Goal: Task Accomplishment & Management: Use online tool/utility

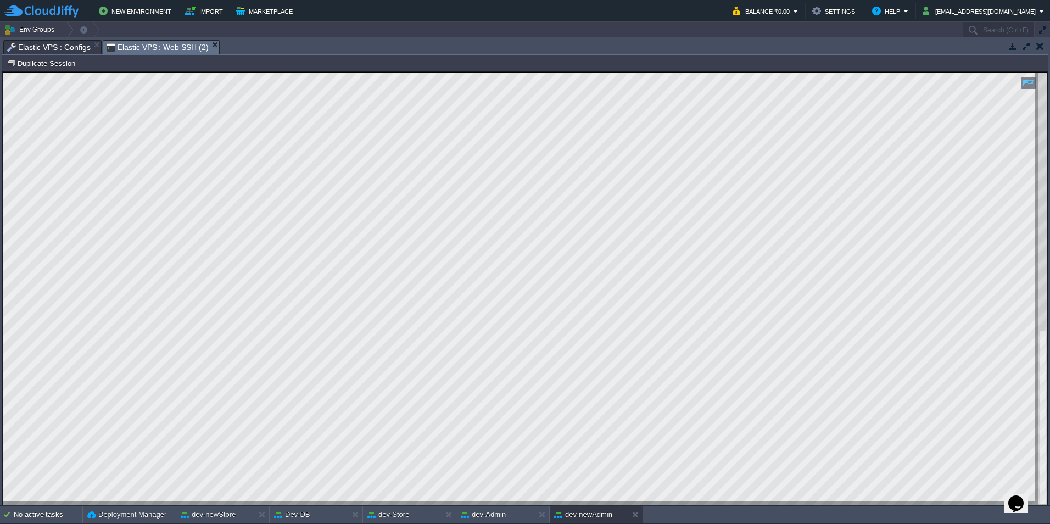
scroll to position [56, 0]
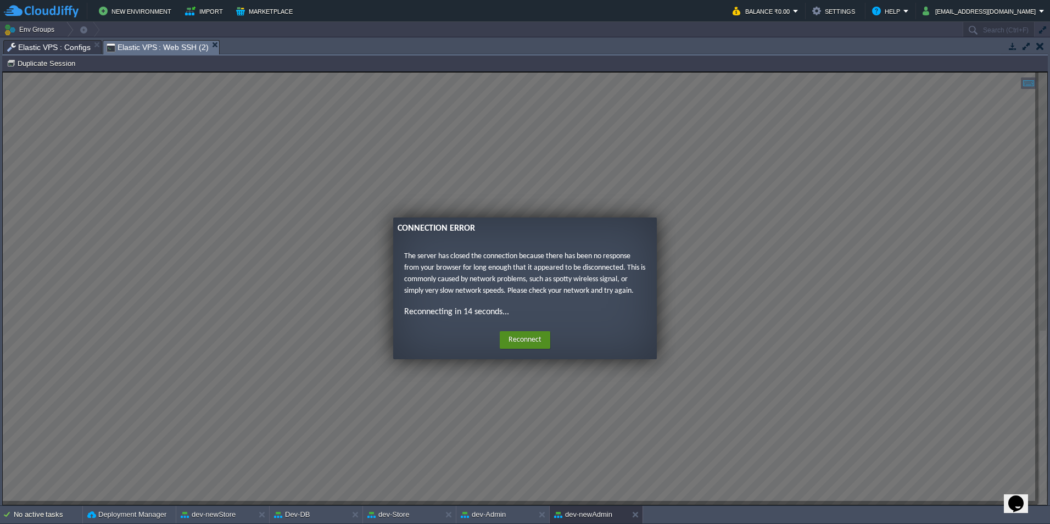
click at [519, 340] on button "Reconnect" at bounding box center [525, 340] width 51 height 18
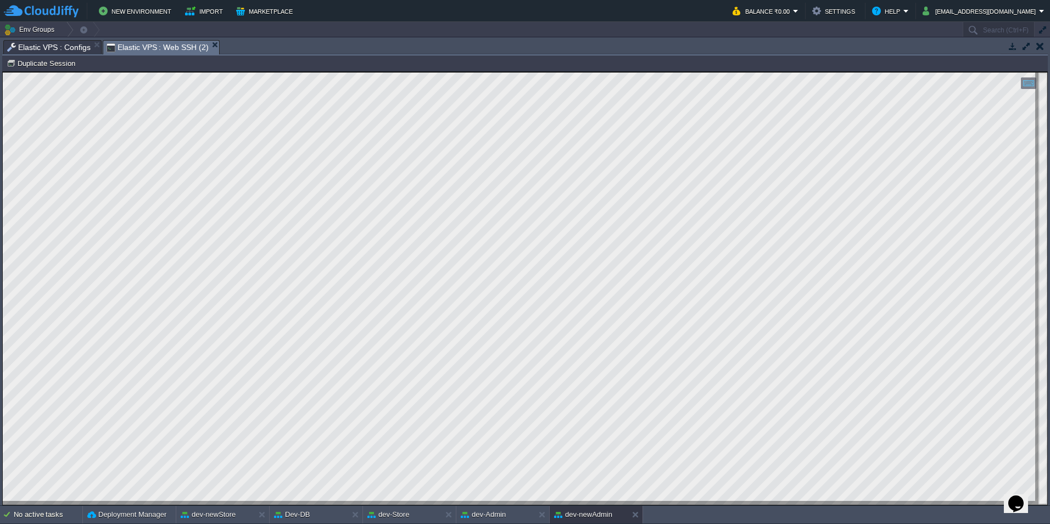
click at [55, 41] on span "Elastic VPS : Configs" at bounding box center [48, 47] width 83 height 13
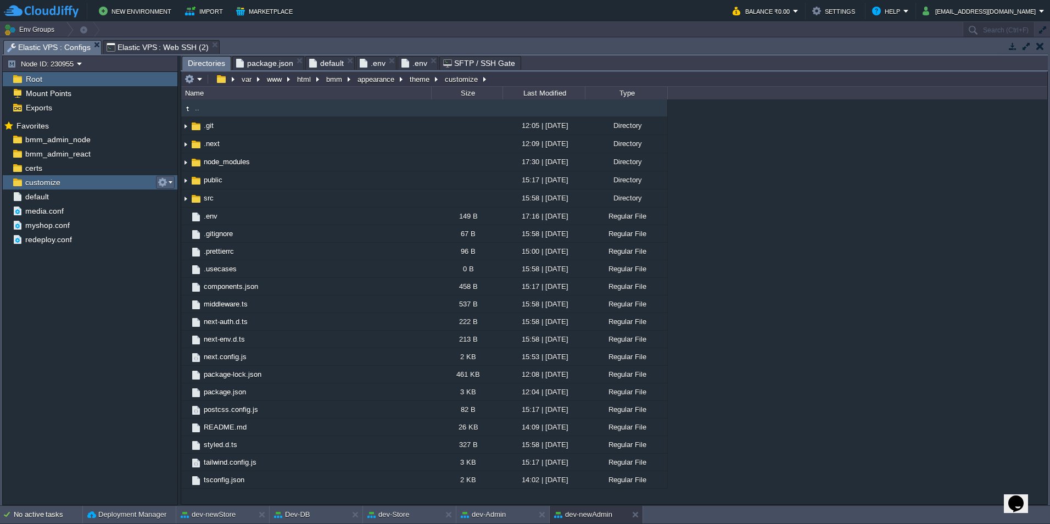
click at [170, 178] on em at bounding box center [165, 182] width 15 height 10
click at [182, 200] on span "Copy Path" at bounding box center [189, 197] width 33 height 8
click at [161, 45] on span "Elastic VPS : Web SSH (2)" at bounding box center [158, 47] width 102 height 13
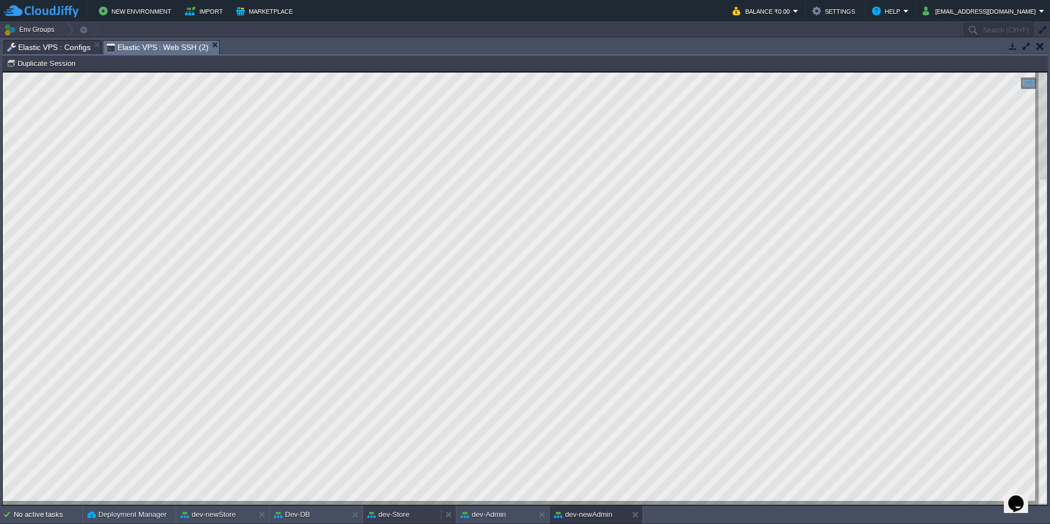
click at [407, 509] on button "dev-Store" at bounding box center [388, 514] width 42 height 11
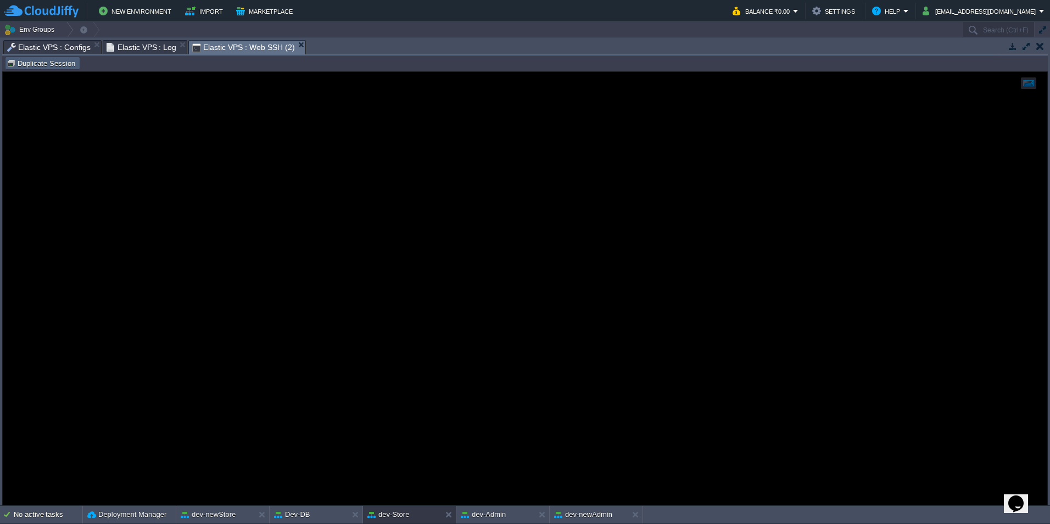
click at [53, 63] on button "Duplicate Session" at bounding box center [43, 63] width 72 height 10
click at [208, 41] on em "Elastic VPS : Web SSH (2)" at bounding box center [163, 47] width 113 height 13
type input "#000000"
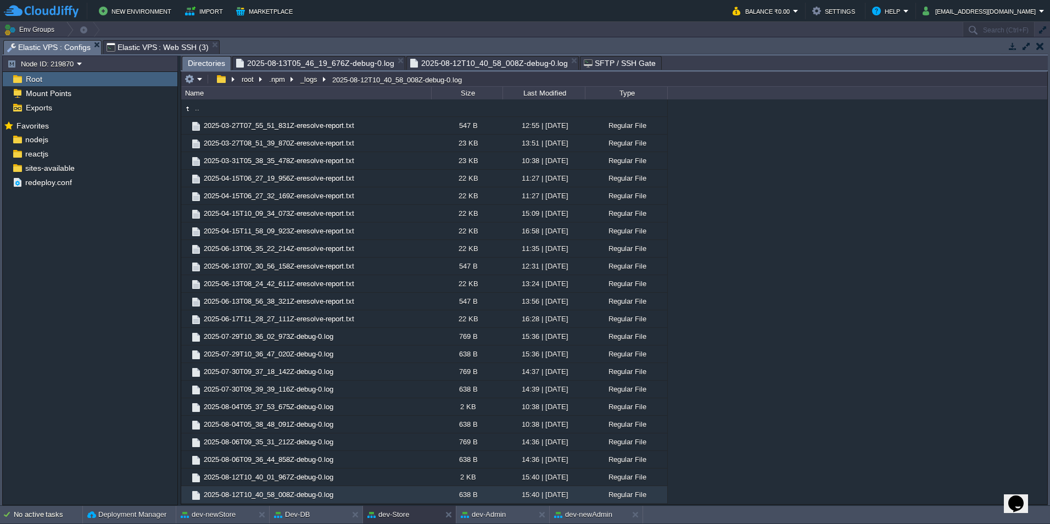
click at [60, 45] on span "Elastic VPS : Configs" at bounding box center [48, 48] width 83 height 14
click at [206, 79] on td at bounding box center [208, 78] width 4 height 13
click at [199, 81] on em at bounding box center [193, 79] width 18 height 10
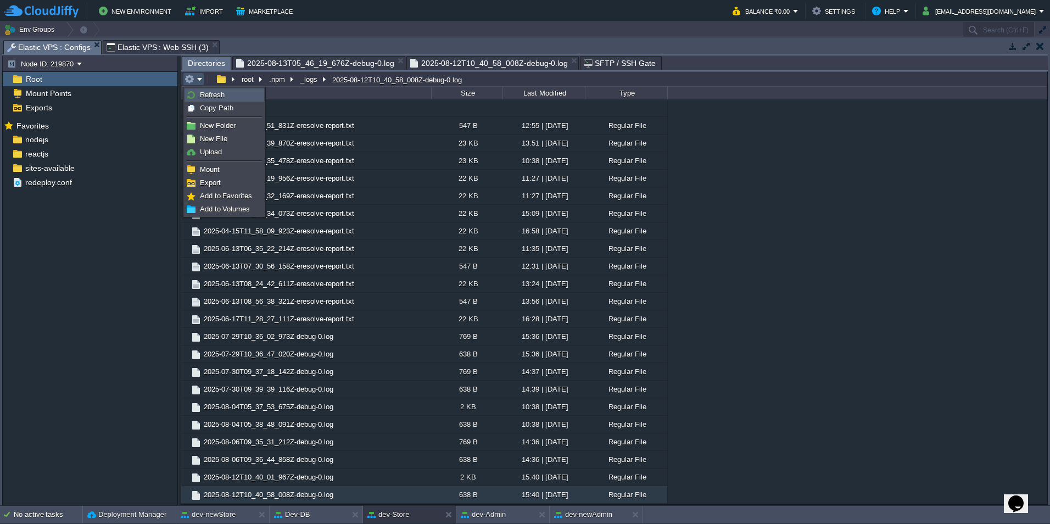
click at [205, 97] on span "Refresh" at bounding box center [212, 95] width 25 height 8
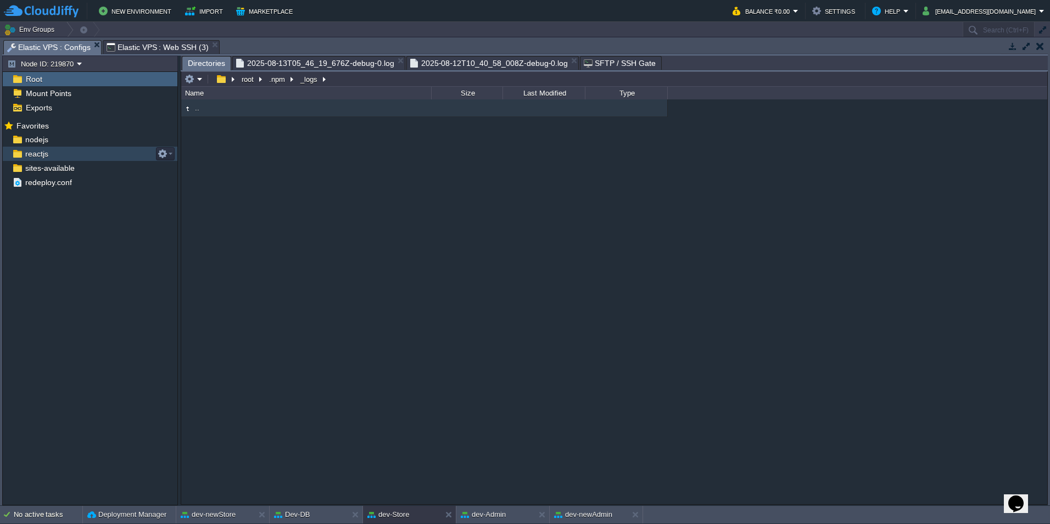
click at [49, 154] on link "reactjs" at bounding box center [36, 154] width 27 height 10
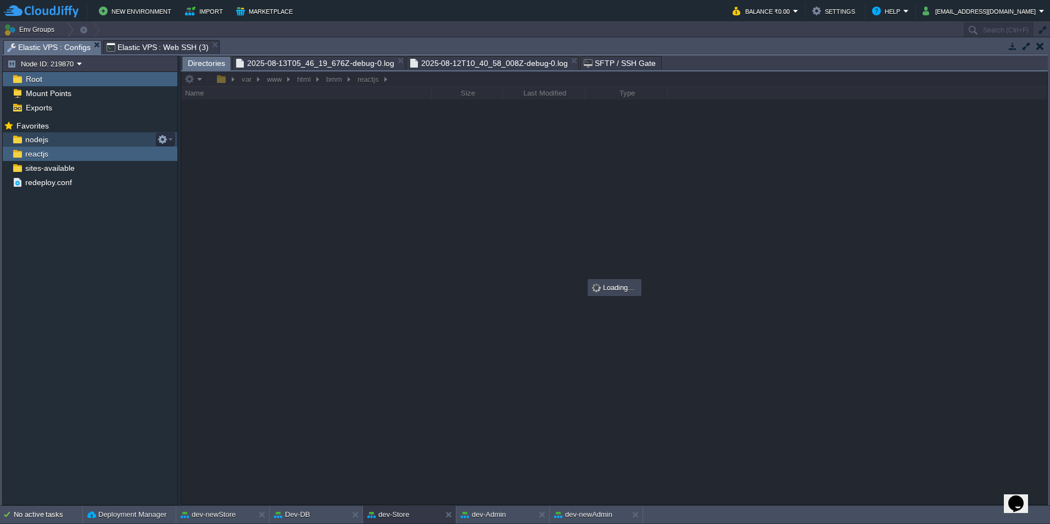
click at [53, 136] on div "nodejs" at bounding box center [90, 139] width 175 height 14
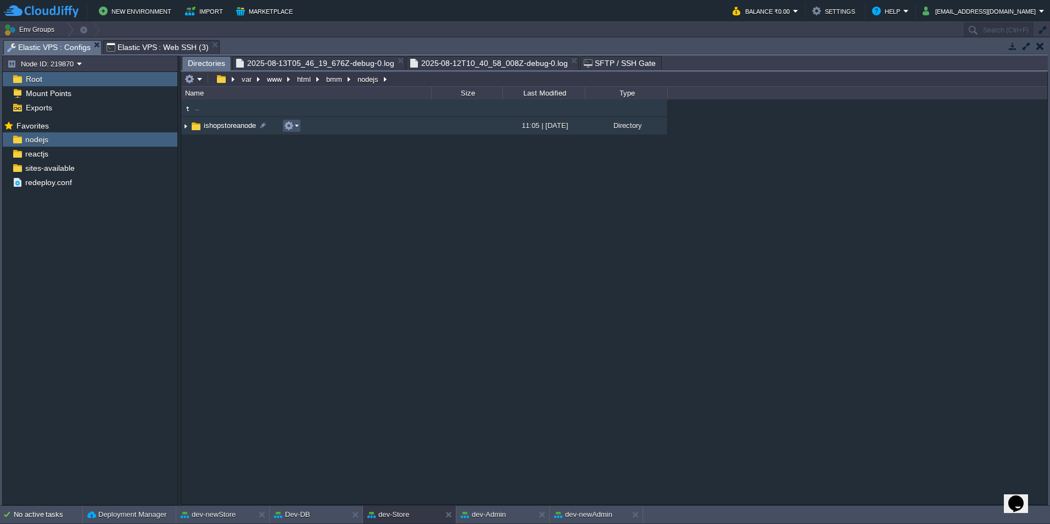
click at [290, 129] on button "button" at bounding box center [289, 126] width 10 height 10
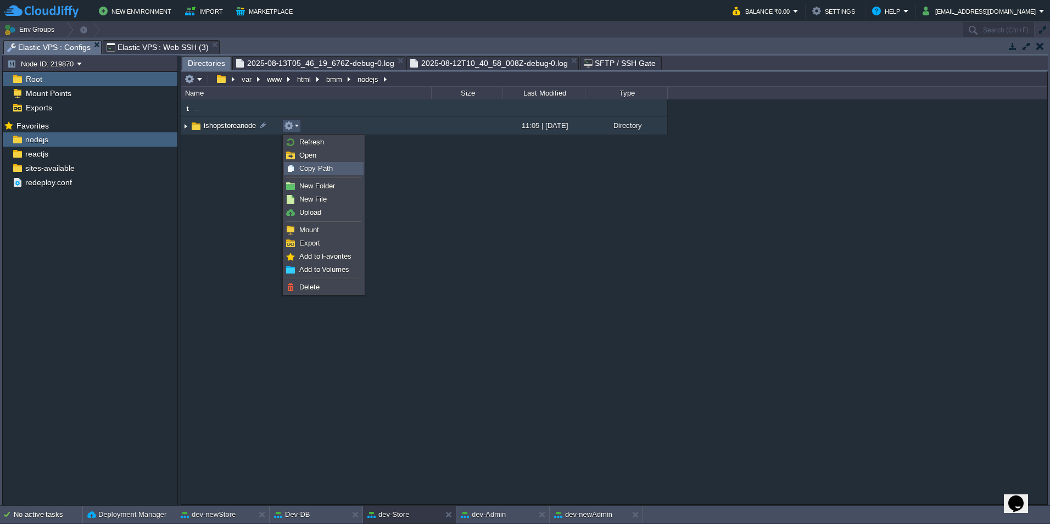
click at [305, 169] on span "Copy Path" at bounding box center [315, 168] width 33 height 8
type textarea "/var/www/html/bmm/nodejs/ishopstoreanode"
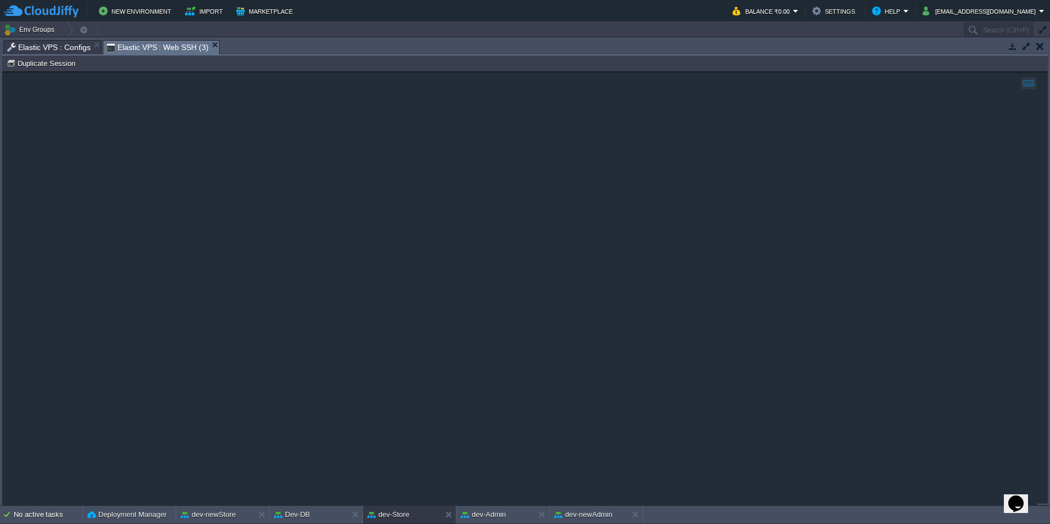
click at [159, 44] on span "Elastic VPS : Web SSH (3)" at bounding box center [158, 48] width 102 height 14
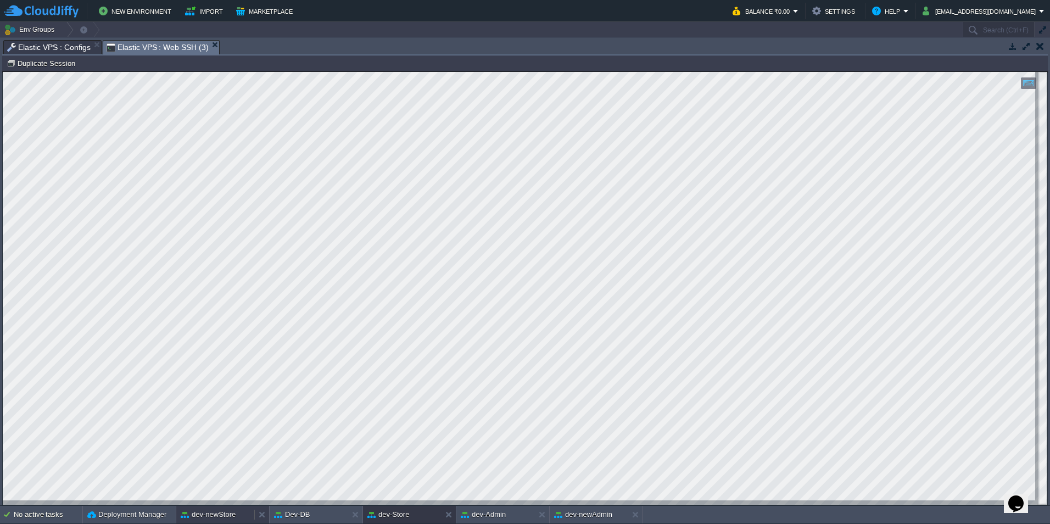
click at [225, 511] on button "dev-newStore" at bounding box center [208, 514] width 55 height 11
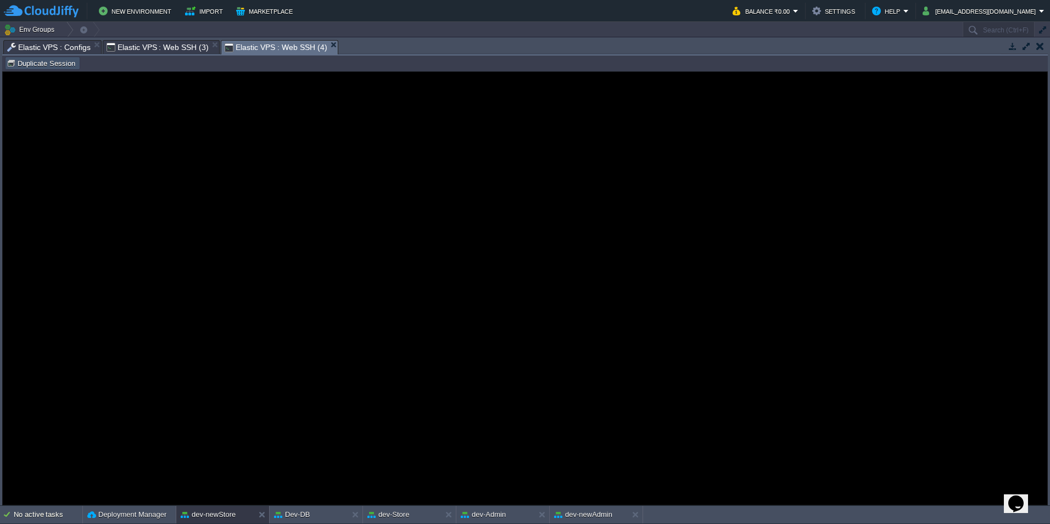
click at [71, 65] on button "Duplicate Session" at bounding box center [43, 63] width 72 height 10
type input "#000000"
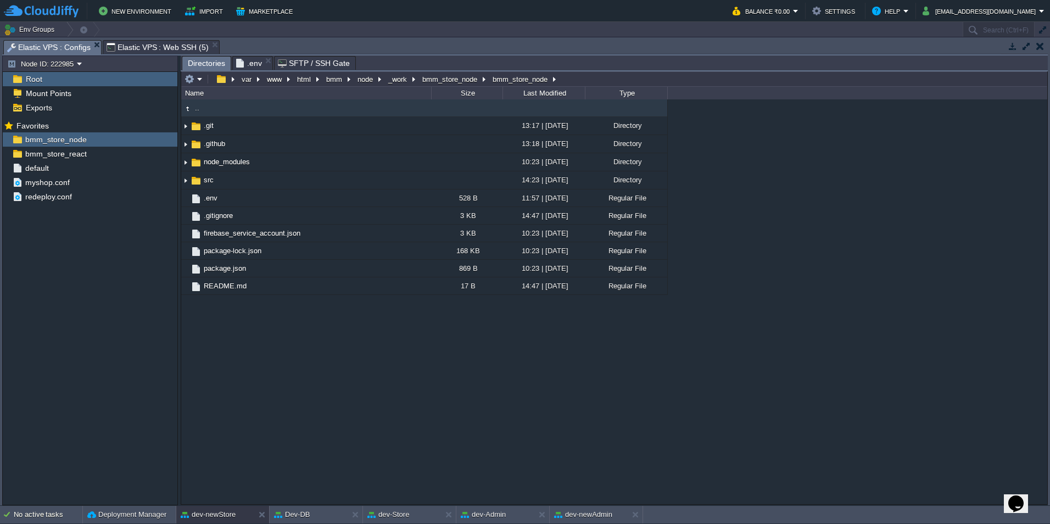
click at [41, 49] on span "Elastic VPS : Configs" at bounding box center [48, 48] width 83 height 14
click at [167, 140] on button "button" at bounding box center [163, 140] width 10 height 10
click at [183, 155] on span "Copy Path" at bounding box center [189, 154] width 33 height 8
click at [387, 510] on button "dev-Store" at bounding box center [388, 514] width 42 height 11
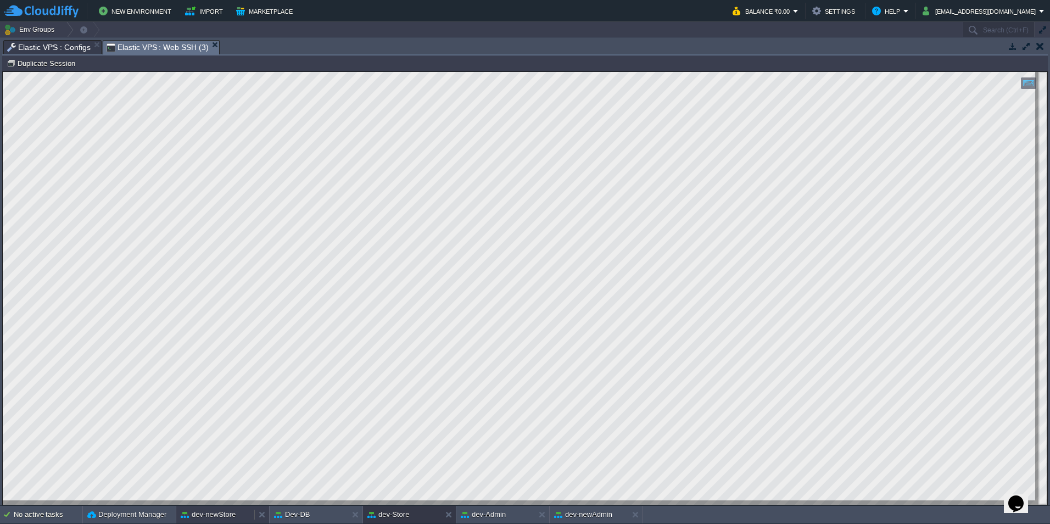
click at [225, 513] on button "dev-newStore" at bounding box center [208, 514] width 55 height 11
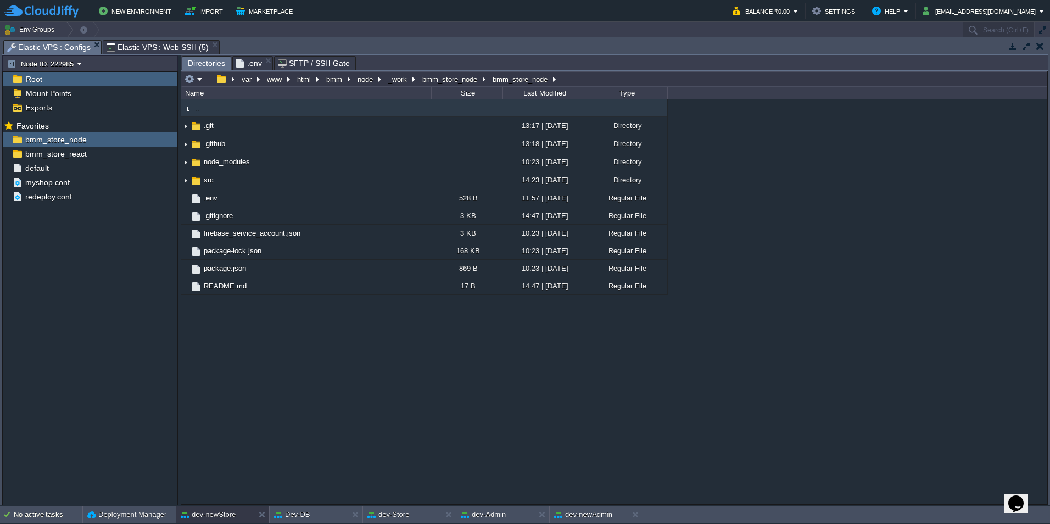
click at [136, 37] on div "Tasks Activity Log Archive Git / SVN Elastic VPS : Configs Elastic VPS : Config…" at bounding box center [525, 271] width 1050 height 468
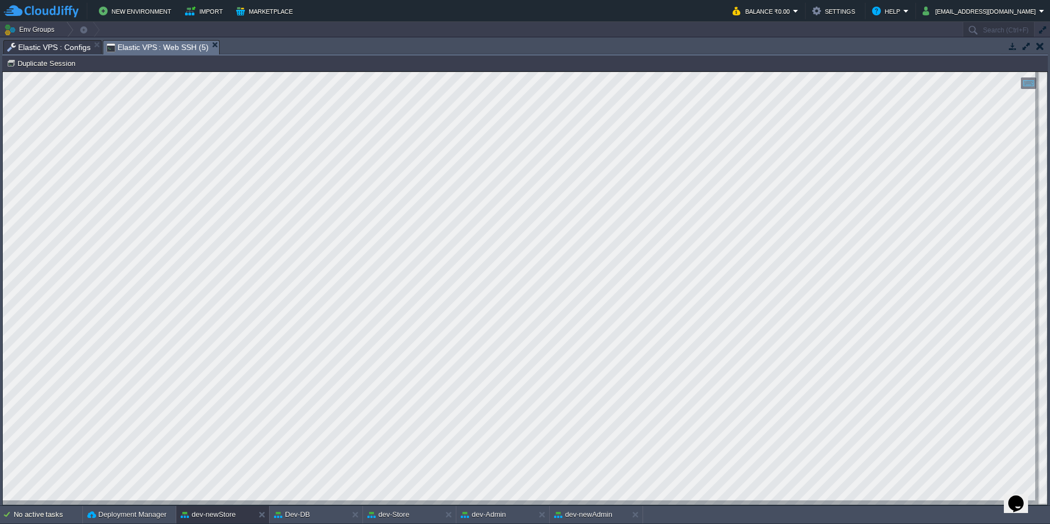
click at [150, 47] on span "Elastic VPS : Web SSH (5)" at bounding box center [158, 48] width 102 height 14
click at [588, 510] on button "dev-newAdmin" at bounding box center [583, 514] width 58 height 11
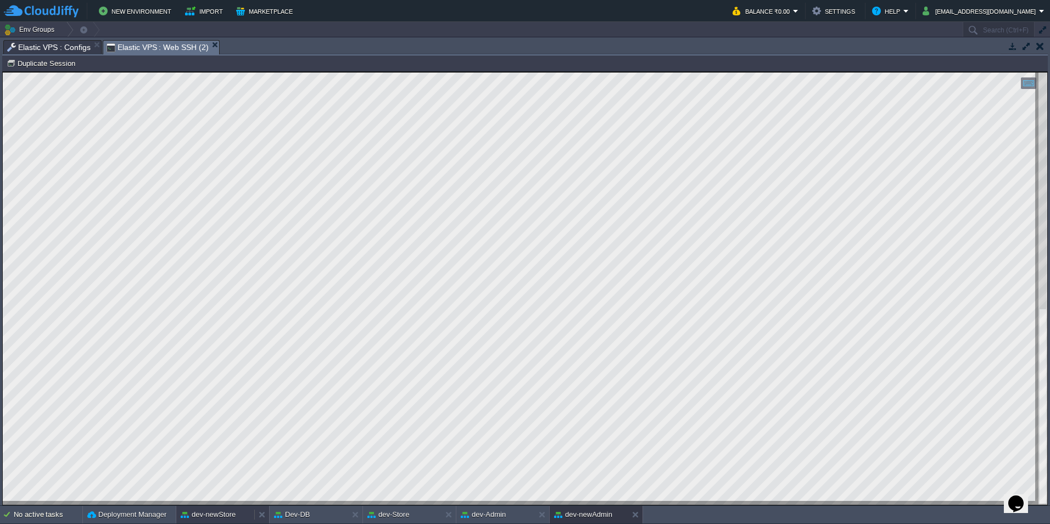
click at [211, 513] on button "dev-newStore" at bounding box center [208, 514] width 55 height 11
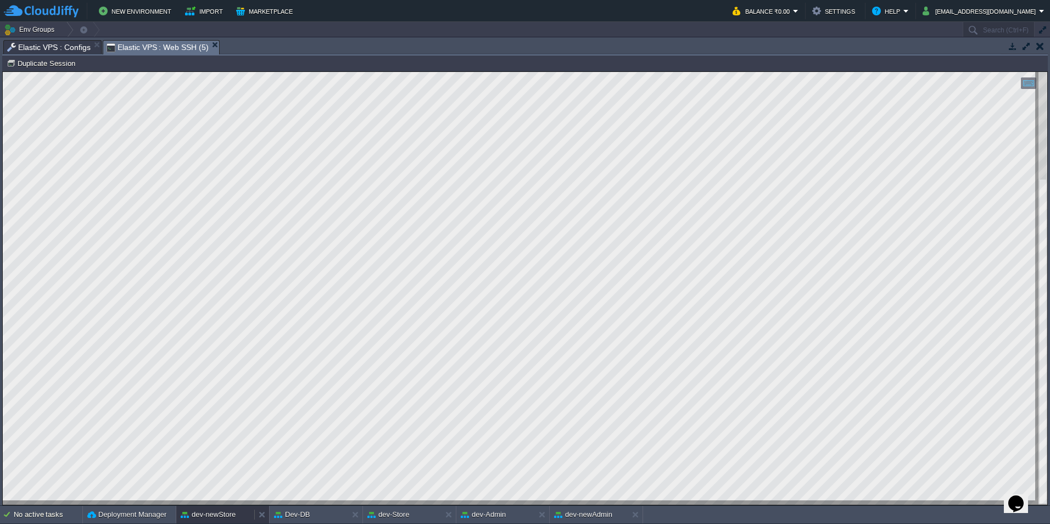
click at [219, 515] on button "dev-newStore" at bounding box center [208, 514] width 55 height 11
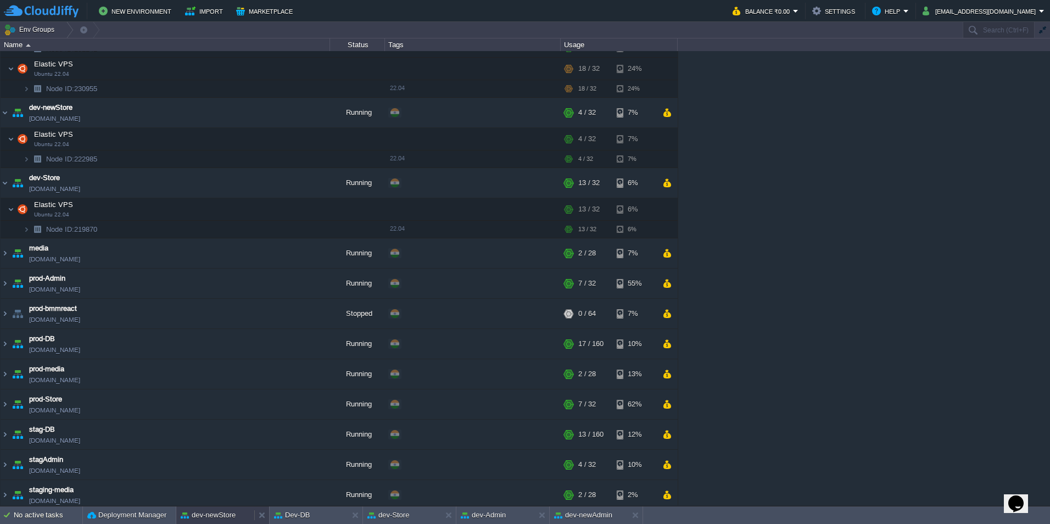
click at [218, 513] on button "dev-newStore" at bounding box center [208, 515] width 55 height 11
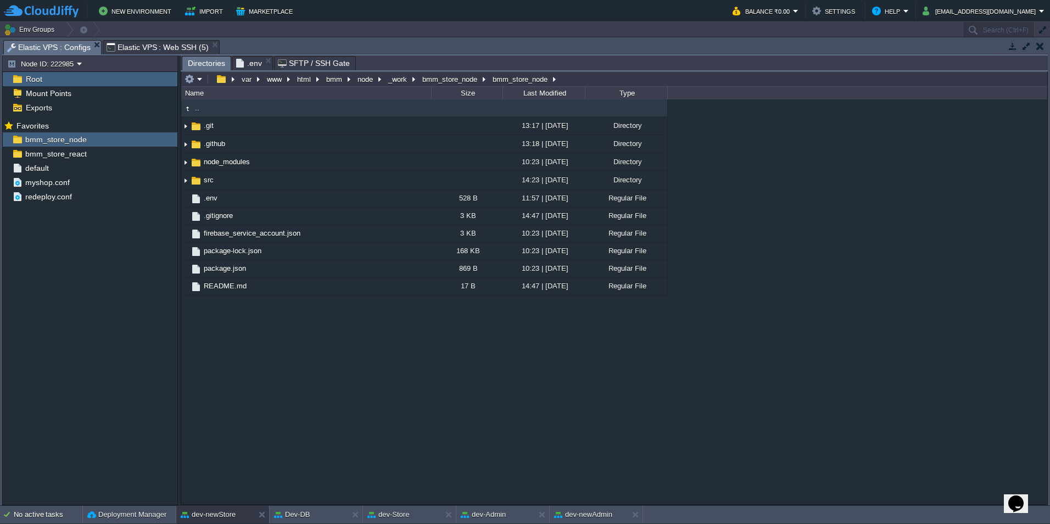
click at [55, 48] on span "Elastic VPS : Configs" at bounding box center [48, 48] width 83 height 14
click at [160, 154] on button "button" at bounding box center [163, 154] width 10 height 10
click at [180, 166] on span "Copy Path" at bounding box center [189, 169] width 33 height 8
click at [166, 46] on span "Elastic VPS : Web SSH (5)" at bounding box center [158, 47] width 102 height 13
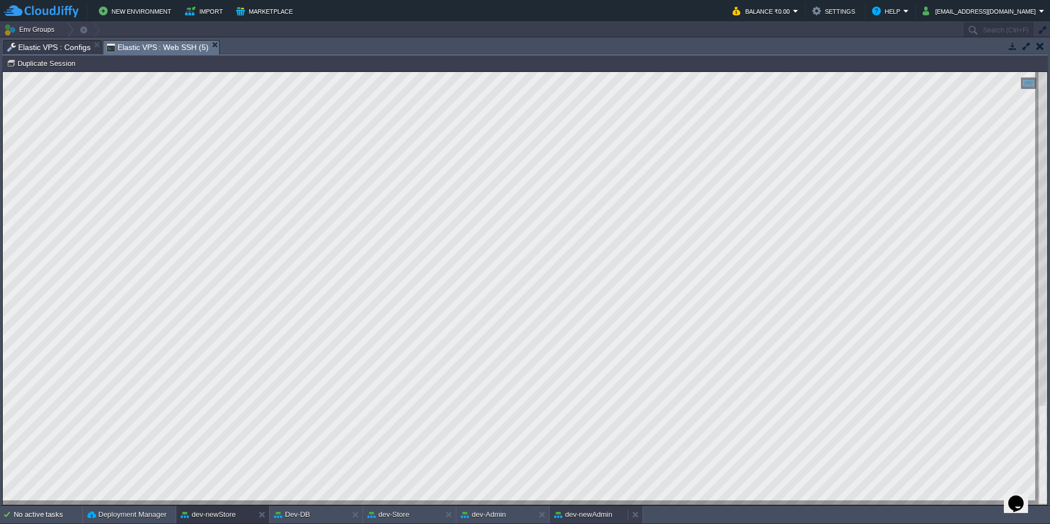
click at [581, 516] on button "dev-newAdmin" at bounding box center [583, 514] width 58 height 11
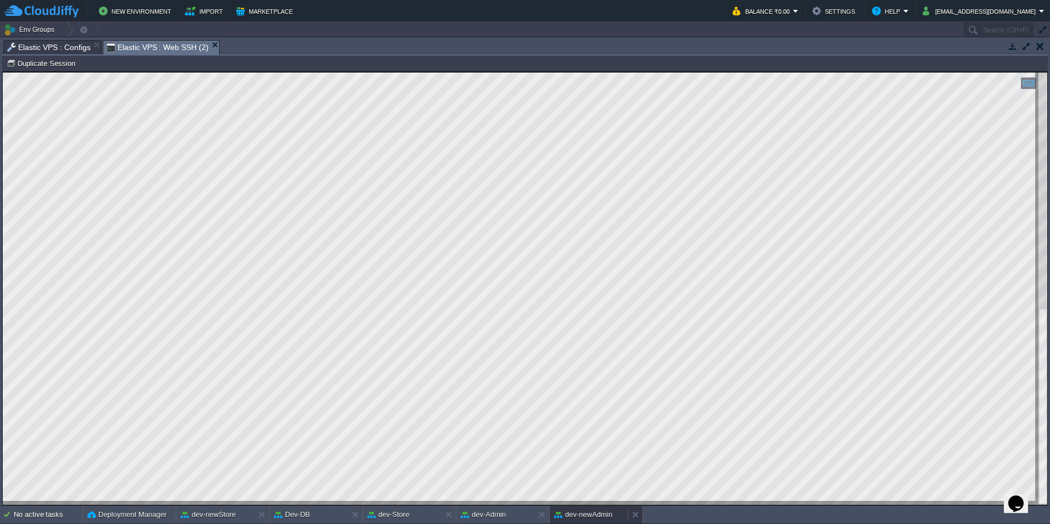
click at [581, 516] on button "dev-newAdmin" at bounding box center [583, 514] width 58 height 11
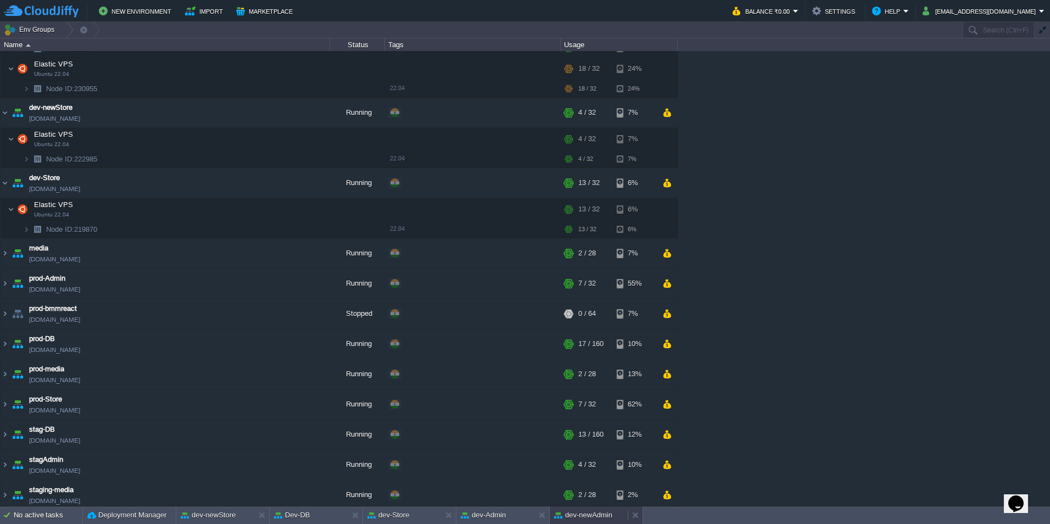
click at [608, 517] on button "dev-newAdmin" at bounding box center [583, 515] width 58 height 11
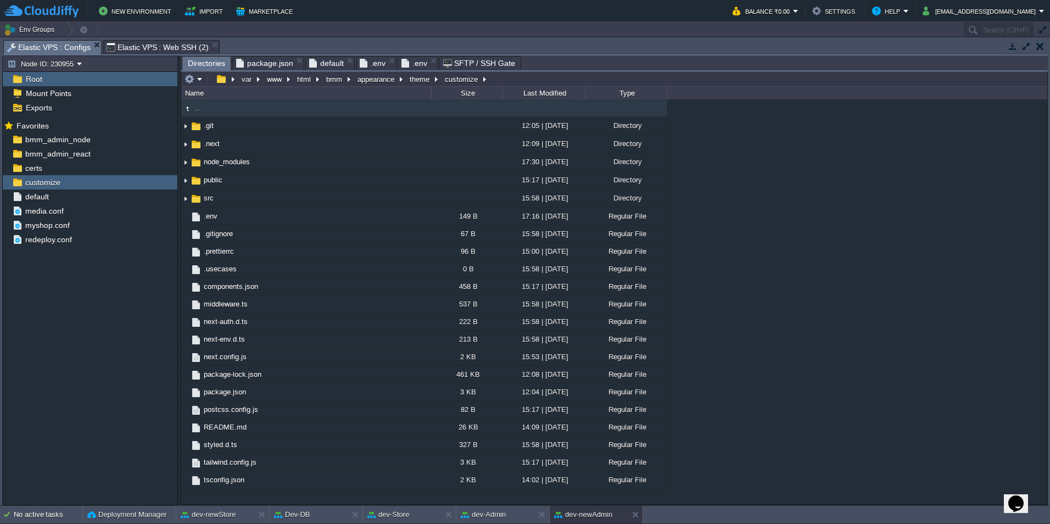
click at [66, 46] on span "Elastic VPS : Configs" at bounding box center [48, 48] width 83 height 14
click at [106, 152] on div "bmm_admin_react" at bounding box center [90, 154] width 175 height 14
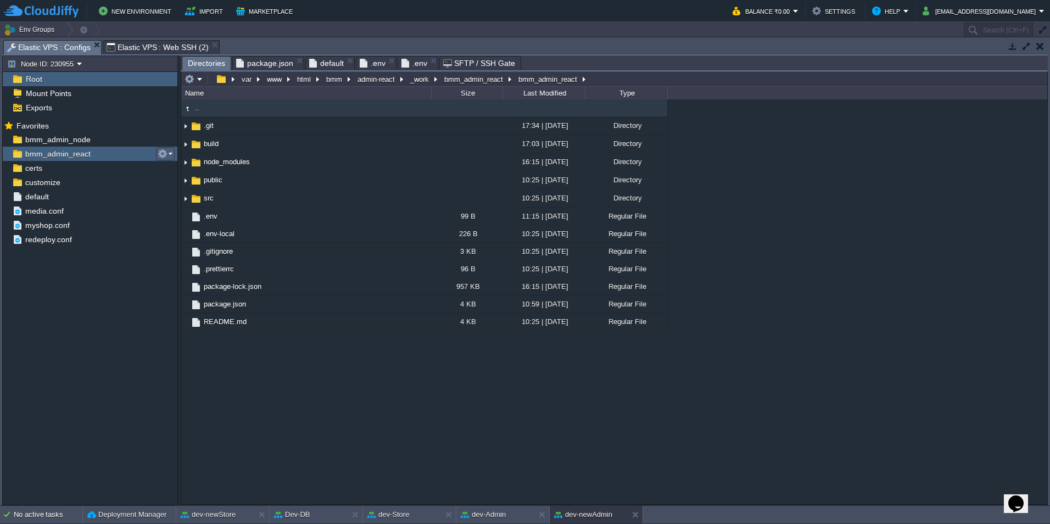
click at [168, 157] on em at bounding box center [165, 154] width 15 height 10
click at [173, 165] on span "Copy Path" at bounding box center [189, 169] width 33 height 8
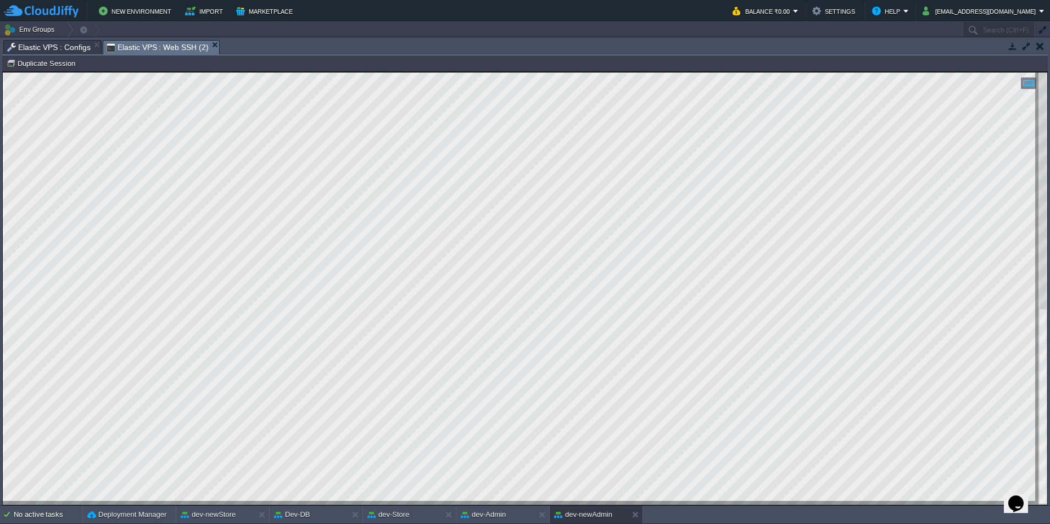
click at [176, 43] on span "Elastic VPS : Web SSH (2)" at bounding box center [158, 48] width 102 height 14
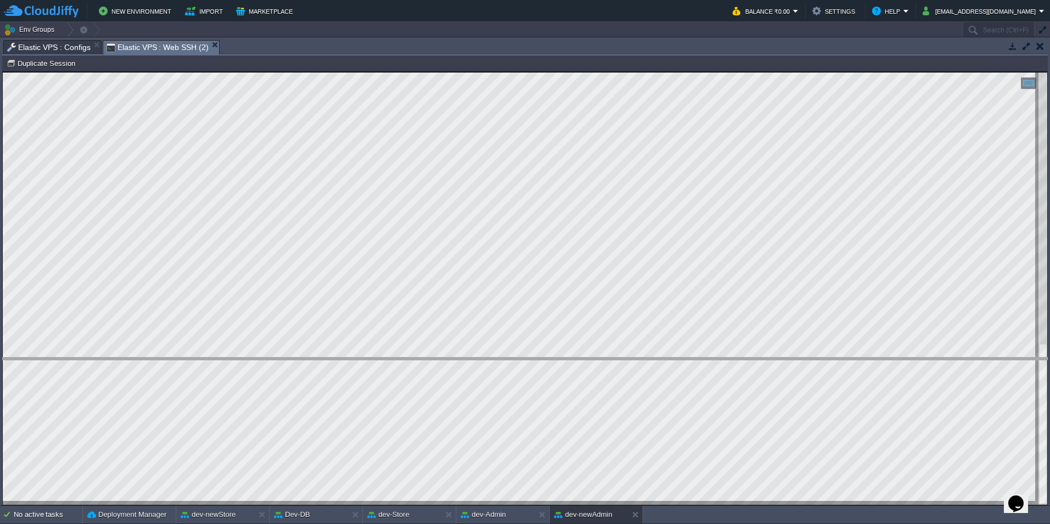
drag, startPoint x: 439, startPoint y: 49, endPoint x: 486, endPoint y: 368, distance: 323.0
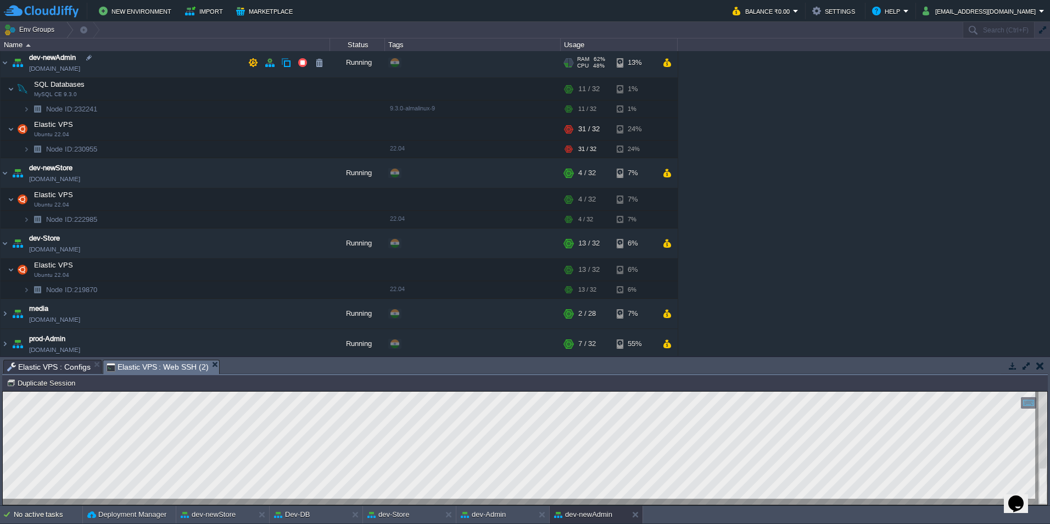
scroll to position [215, 0]
click at [456, 500] on div at bounding box center [525, 447] width 1044 height 113
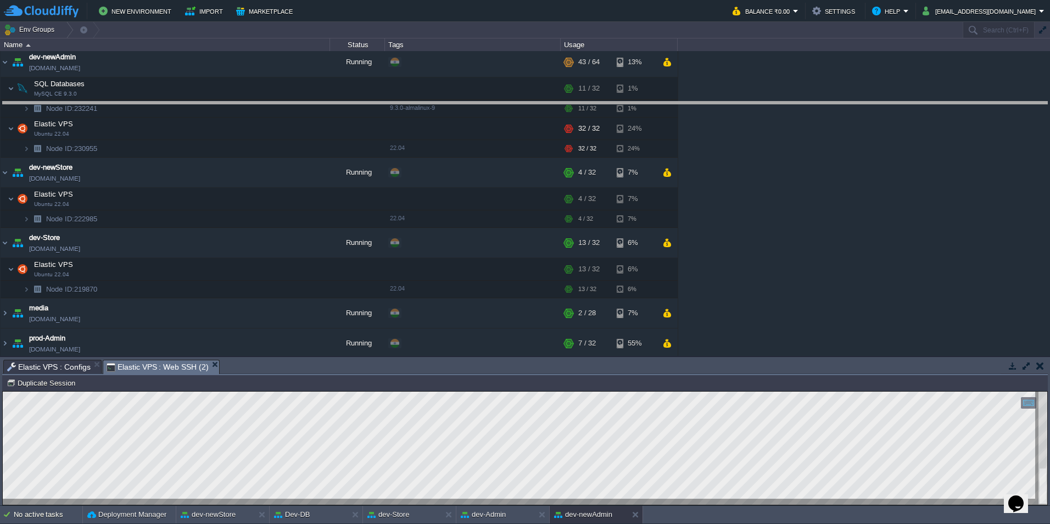
drag, startPoint x: 482, startPoint y: 368, endPoint x: 485, endPoint y: 110, distance: 258.1
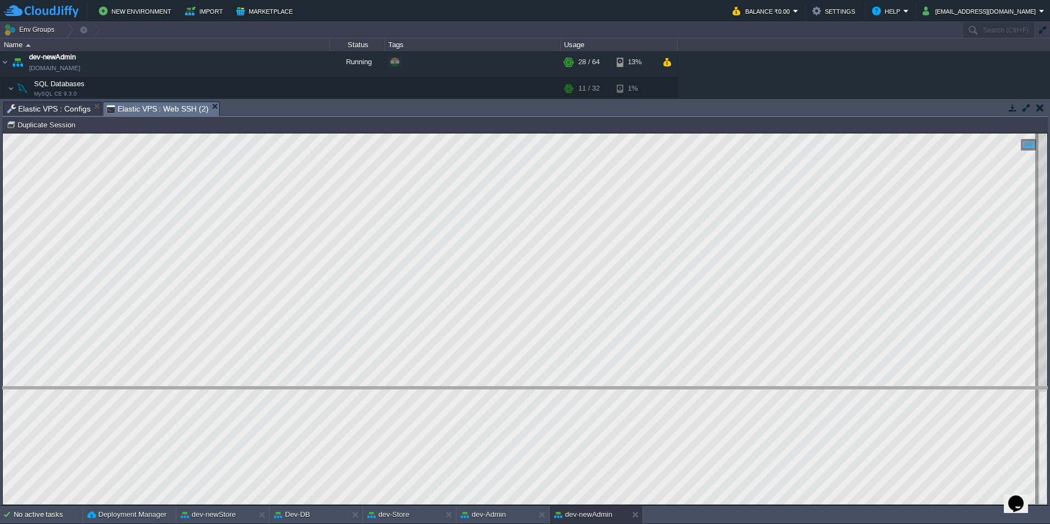
drag, startPoint x: 380, startPoint y: 111, endPoint x: 334, endPoint y: 396, distance: 288.6
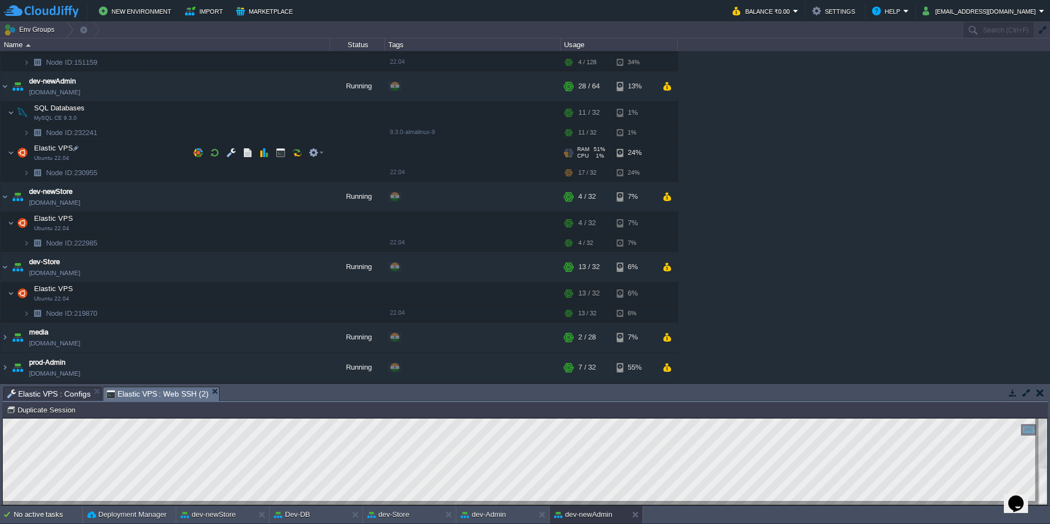
scroll to position [193, 0]
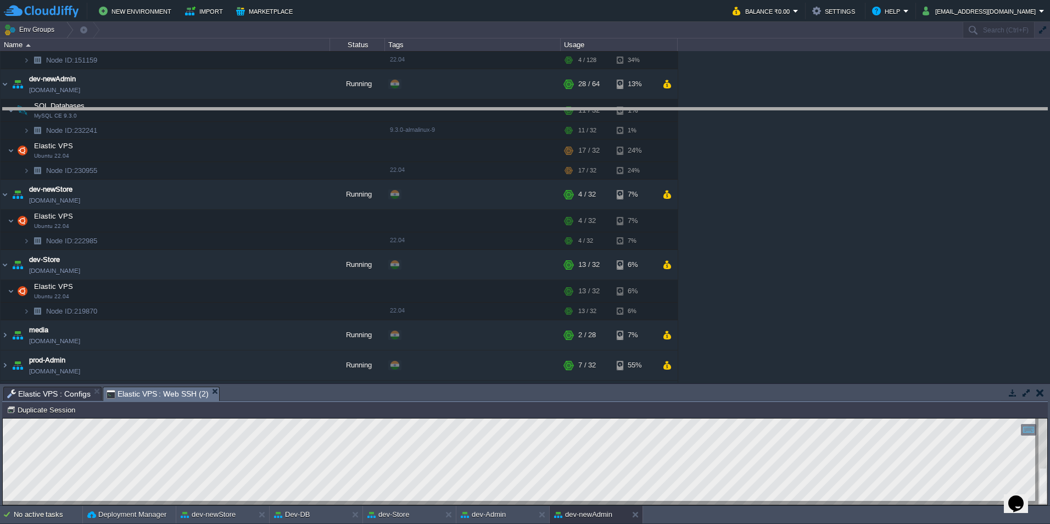
drag, startPoint x: 258, startPoint y: 395, endPoint x: 364, endPoint y: 116, distance: 298.4
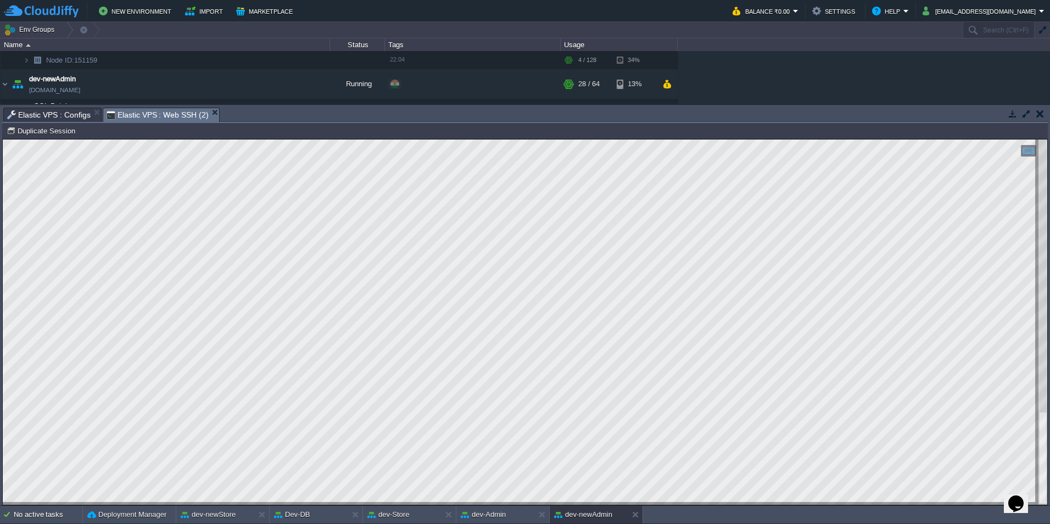
click at [498, 139] on html "Copy: Ctrl + Shift + C Paste: Ctrl + V Settings: Ctrl + Shift + Alt 0" at bounding box center [525, 139] width 1044 height 0
click at [491, 503] on div at bounding box center [525, 321] width 1044 height 365
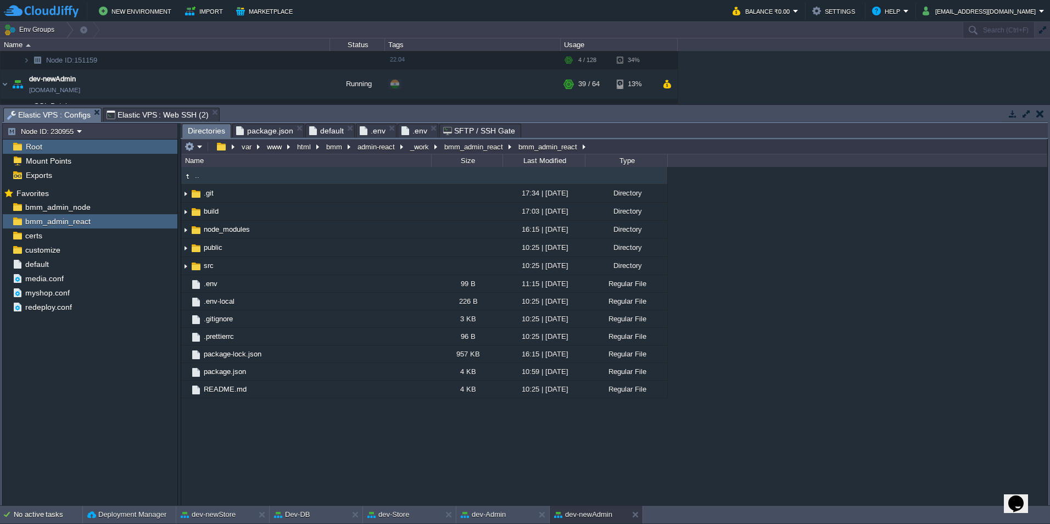
click at [57, 114] on span "Elastic VPS : Configs" at bounding box center [48, 115] width 83 height 14
click at [96, 249] on div "customize" at bounding box center [90, 250] width 175 height 14
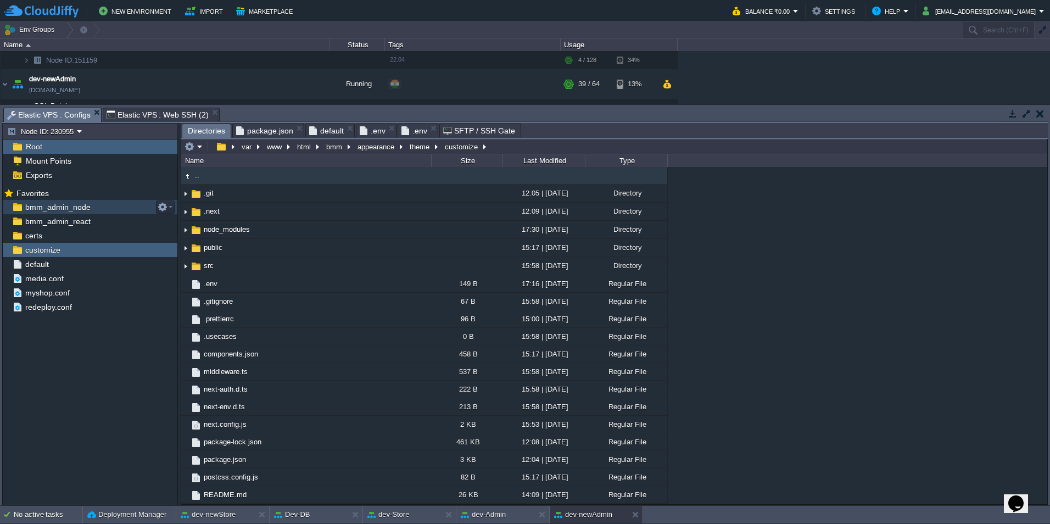
click at [145, 206] on div "bmm_admin_node" at bounding box center [90, 207] width 175 height 14
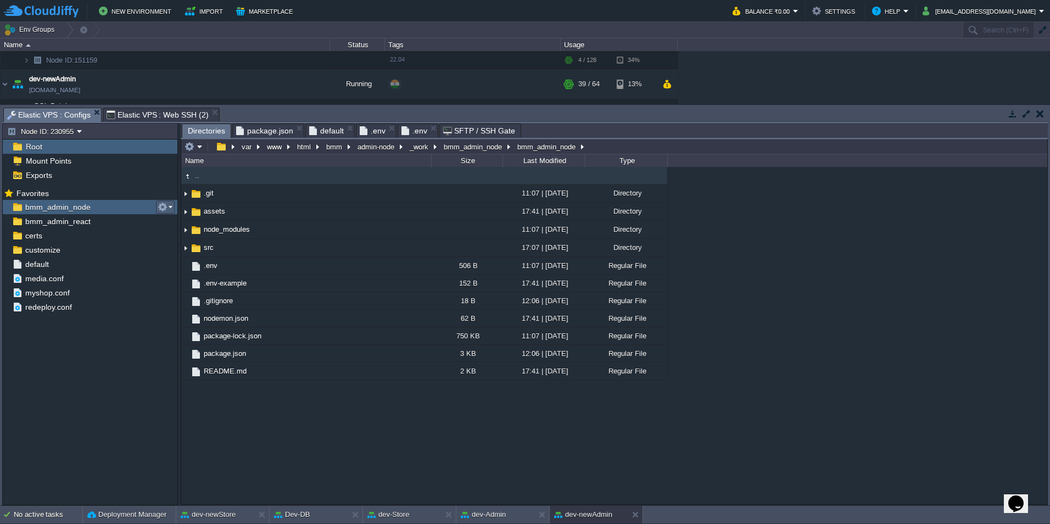
click at [164, 205] on button "button" at bounding box center [163, 207] width 10 height 10
click at [178, 220] on span "Copy Path" at bounding box center [189, 222] width 33 height 8
type textarea "/var/www/html/bmm/admin-node/_work/bmm_admin_node/bmm_admin_node"
click at [171, 111] on span "Elastic VPS : Web SSH (2)" at bounding box center [158, 114] width 102 height 13
